Goal: Check status: Check status

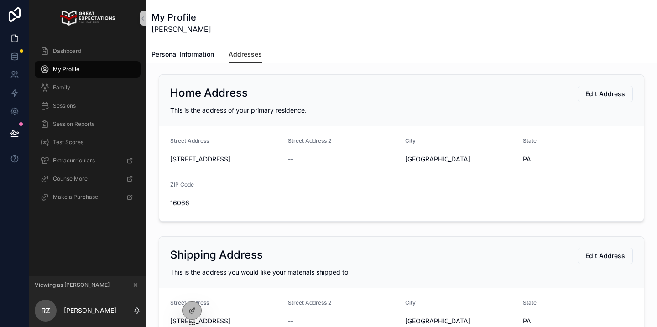
click at [132, 284] on button "scrollable content" at bounding box center [135, 285] width 10 height 10
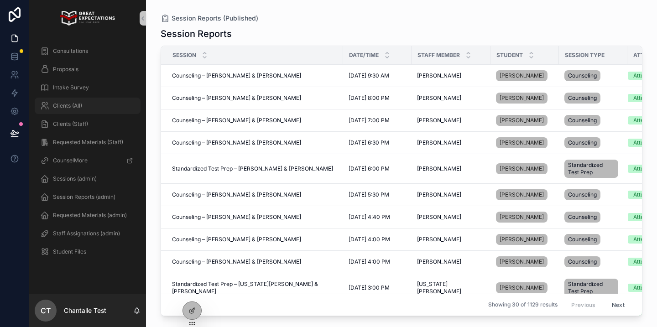
click at [68, 108] on span "Clients (All)" at bounding box center [67, 105] width 29 height 7
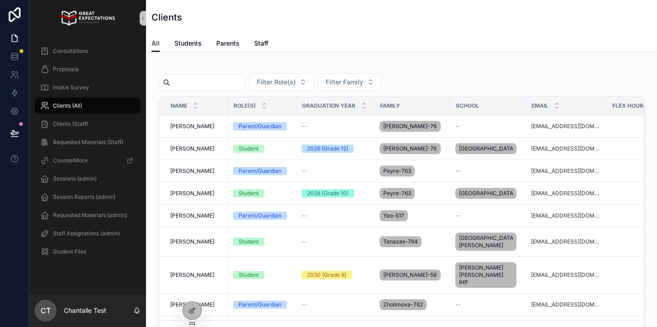
click at [207, 88] on input "scrollable content" at bounding box center [207, 82] width 75 height 13
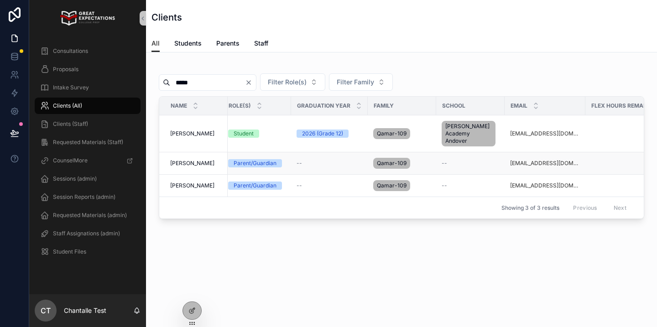
scroll to position [0, 5]
type input "*****"
click at [192, 131] on span "[PERSON_NAME]" at bounding box center [192, 133] width 44 height 7
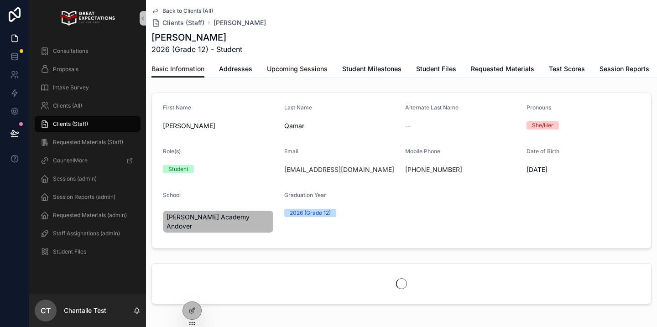
click at [300, 64] on span "Upcoming Sessions" at bounding box center [297, 68] width 61 height 9
